Goal: Find specific page/section: Find specific page/section

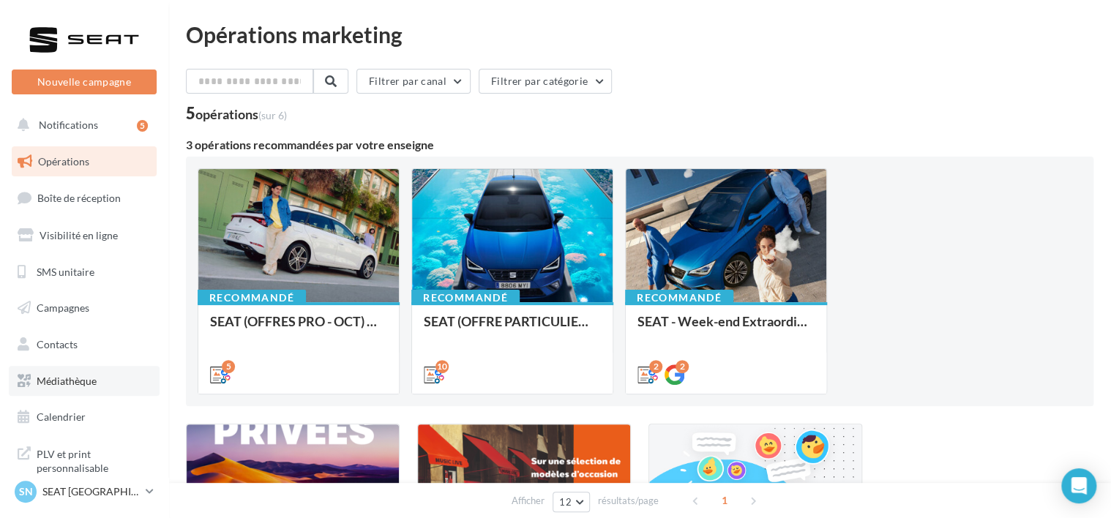
click at [66, 389] on link "Médiathèque" at bounding box center [84, 381] width 151 height 31
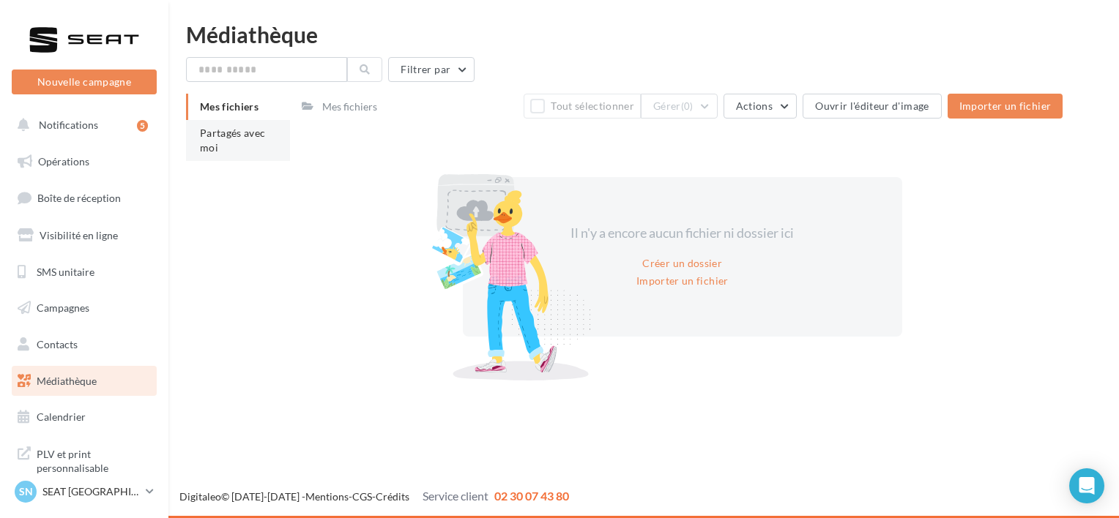
click at [245, 127] on span "Partagés avec moi" at bounding box center [233, 140] width 66 height 27
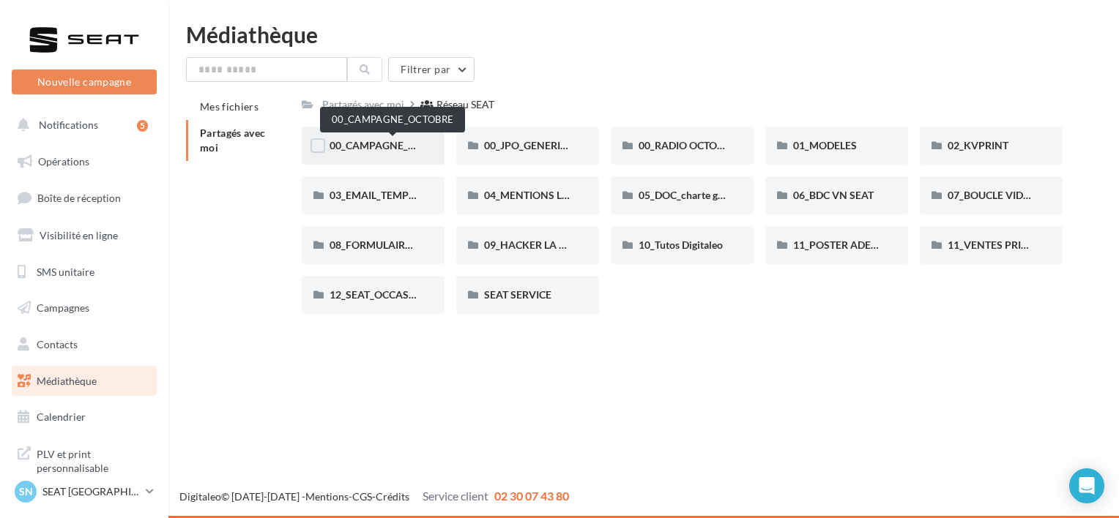
click at [360, 143] on span "00_CAMPAGNE_OCTOBRE" at bounding box center [391, 145] width 125 height 12
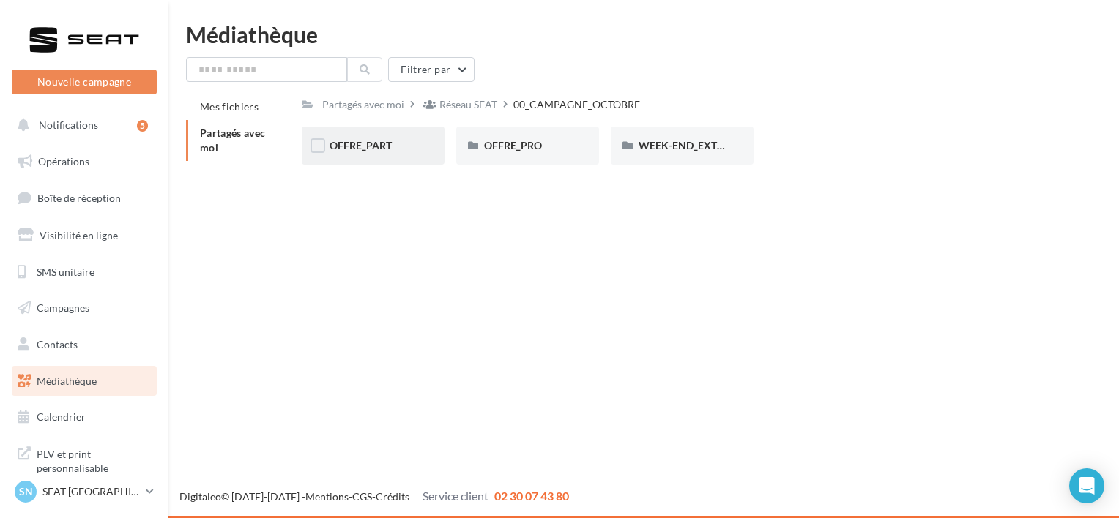
click at [395, 143] on div "OFFRE_PART" at bounding box center [372, 145] width 87 height 15
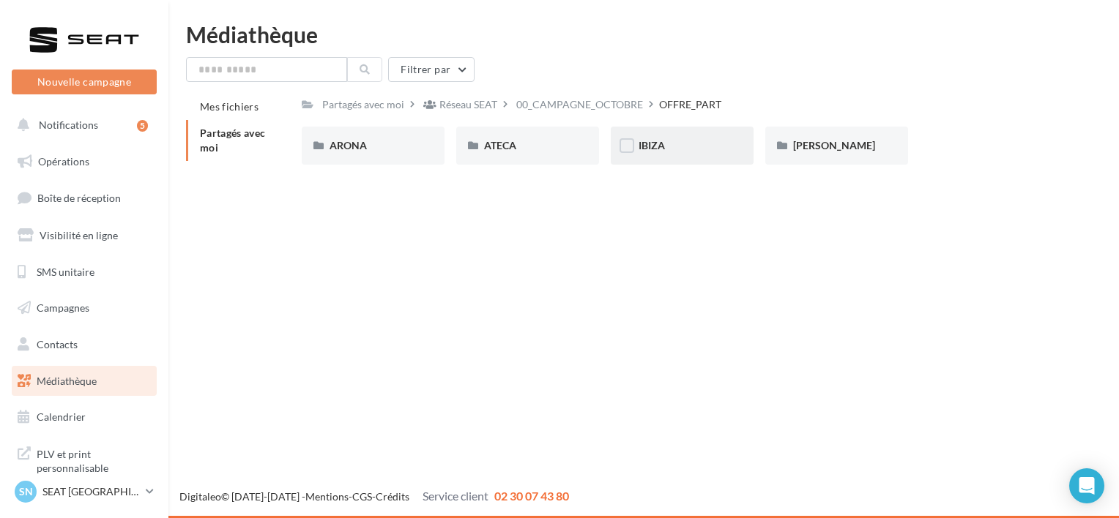
click at [715, 152] on div "IBIZA" at bounding box center [681, 145] width 87 height 15
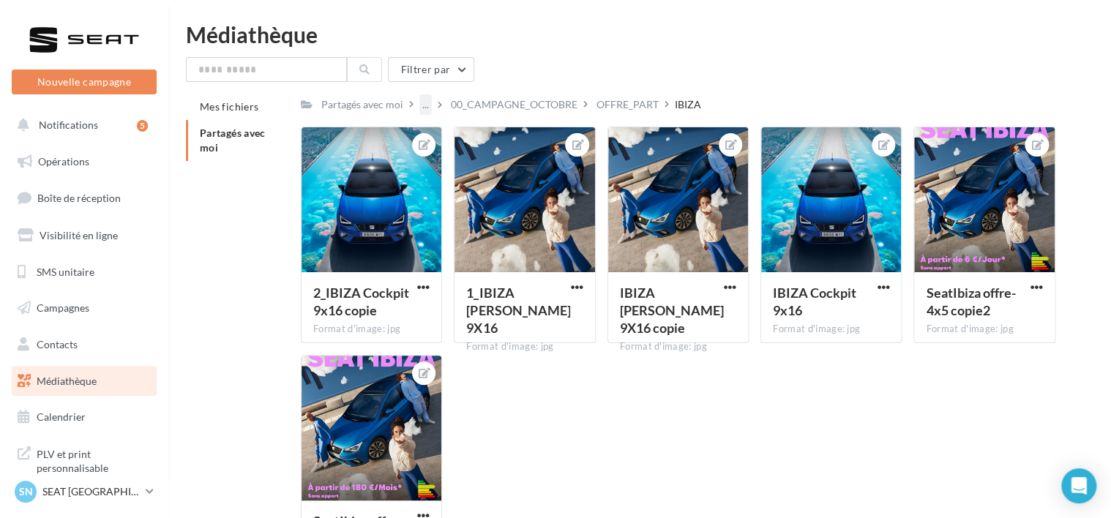
click at [420, 105] on div "..." at bounding box center [426, 104] width 12 height 20
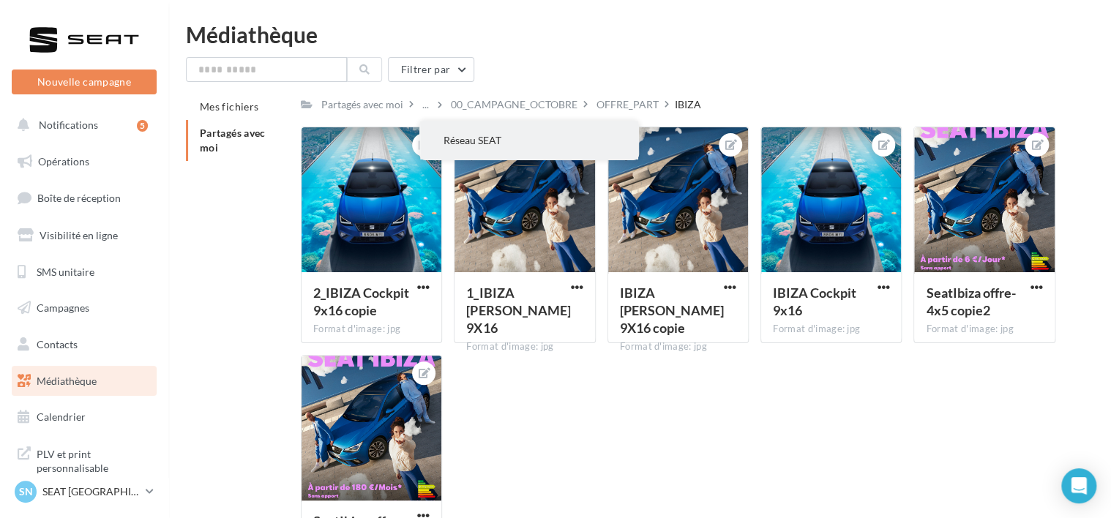
click at [465, 143] on button "Réseau SEAT" at bounding box center [529, 141] width 218 height 38
